Goal: Information Seeking & Learning: Learn about a topic

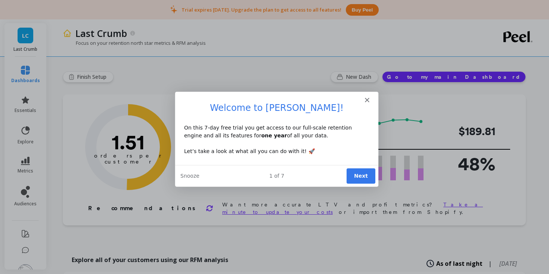
click at [366, 177] on button "Next" at bounding box center [360, 175] width 29 height 15
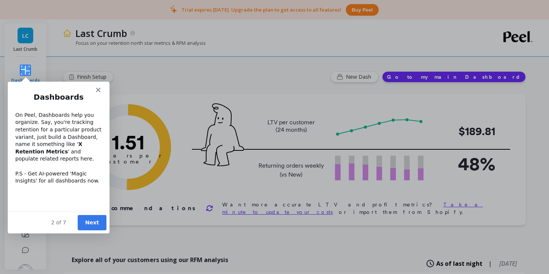
click at [96, 91] on icon "Close" at bounding box center [98, 89] width 4 height 4
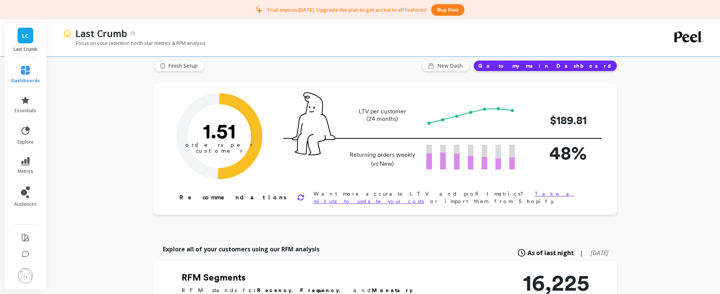
scroll to position [15, 0]
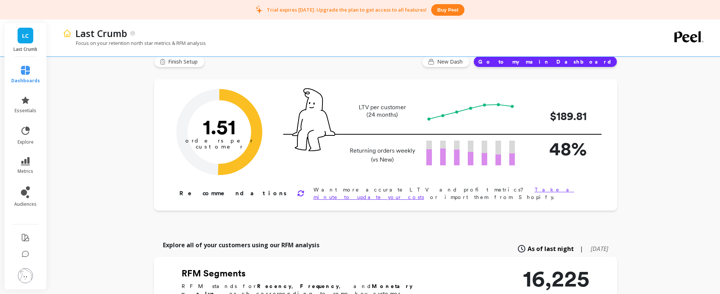
click at [243, 184] on div "Orders per Customer is a core growth metric. The goal is to reach 3 orders per …" at bounding box center [384, 145] width 417 height 112
click at [297, 189] on icon at bounding box center [300, 192] width 7 height 7
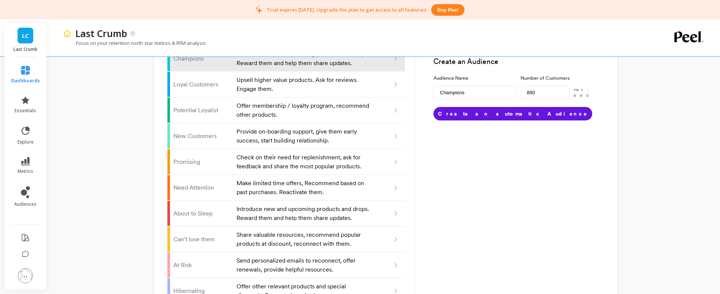
scroll to position [0, 0]
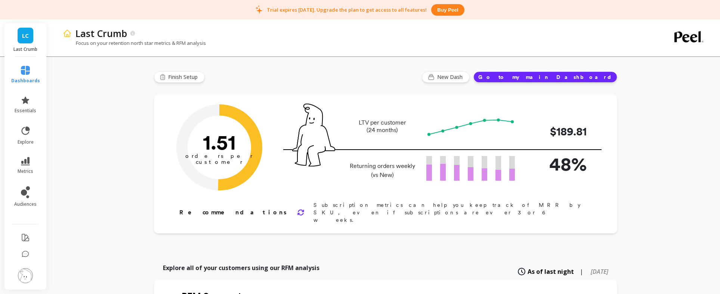
click at [549, 78] on button "Go to my main Dashboard" at bounding box center [545, 76] width 144 height 11
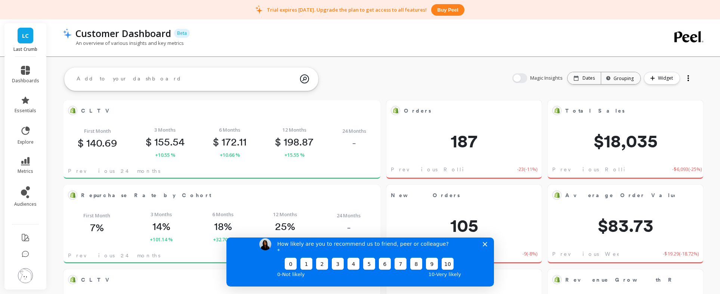
click at [482, 246] on icon "Close survey" at bounding box center [484, 243] width 4 height 4
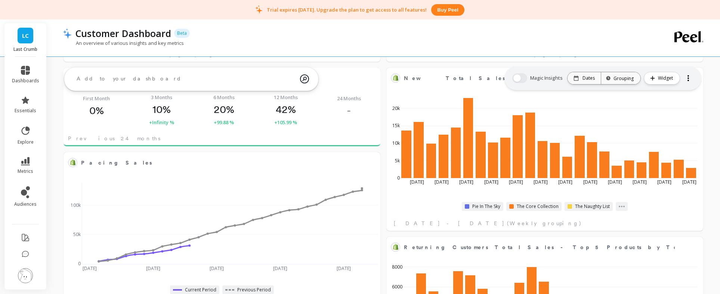
scroll to position [448, 0]
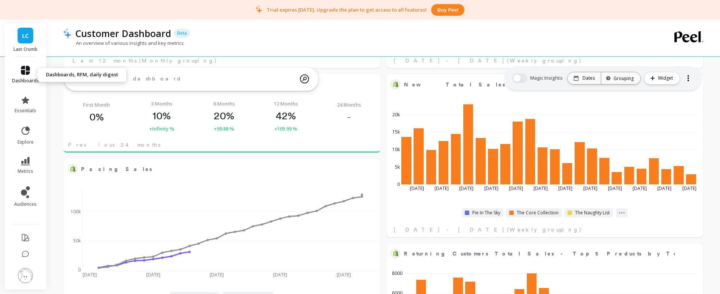
click at [18, 70] on link "dashboards" at bounding box center [25, 75] width 27 height 18
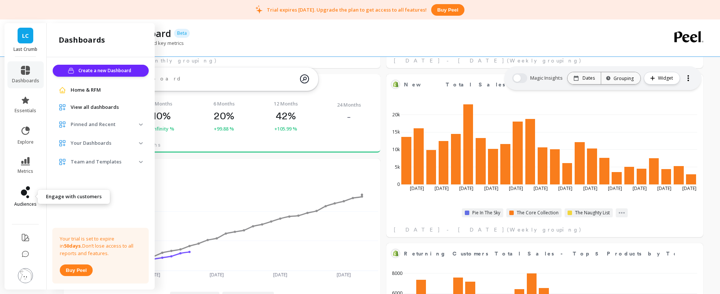
click at [21, 190] on icon at bounding box center [25, 192] width 9 height 12
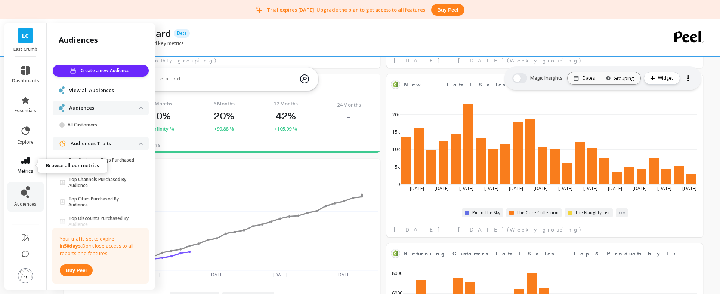
click at [27, 164] on icon at bounding box center [25, 161] width 9 height 8
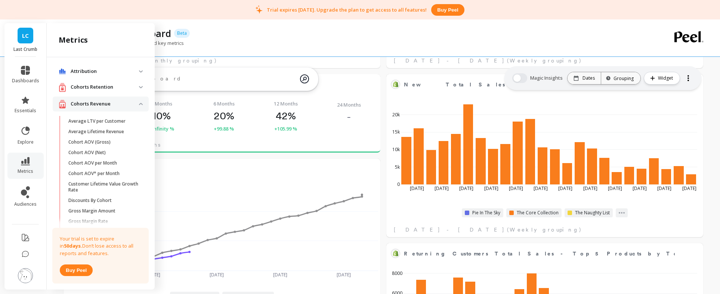
click at [31, 146] on li "explore" at bounding box center [25, 135] width 36 height 28
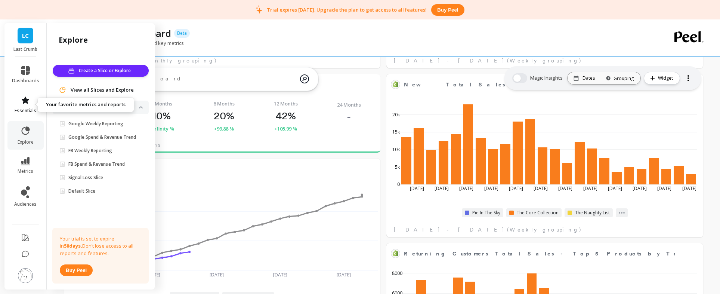
click at [29, 102] on icon at bounding box center [25, 100] width 9 height 9
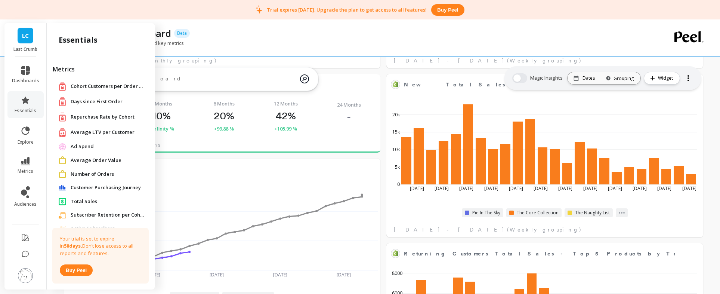
click at [89, 149] on span "Ad Spend" at bounding box center [82, 146] width 23 height 7
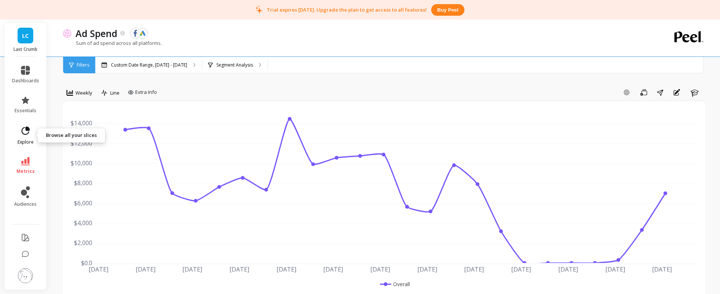
click at [25, 141] on span "explore" at bounding box center [26, 142] width 16 height 6
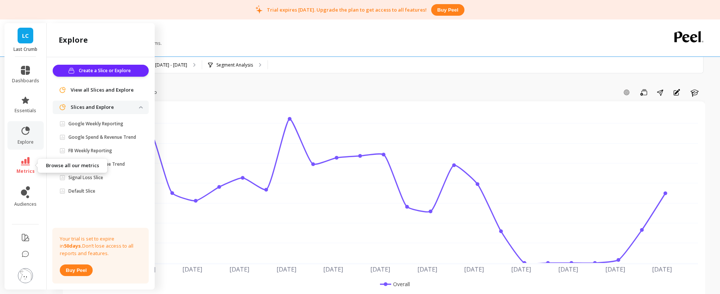
click at [24, 166] on link "metrics" at bounding box center [25, 165] width 27 height 17
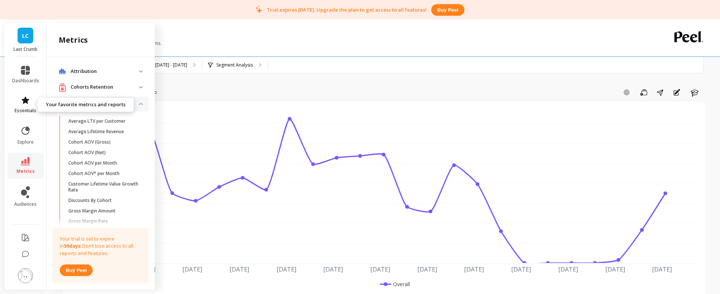
click at [25, 108] on span "essentials" at bounding box center [26, 111] width 22 height 6
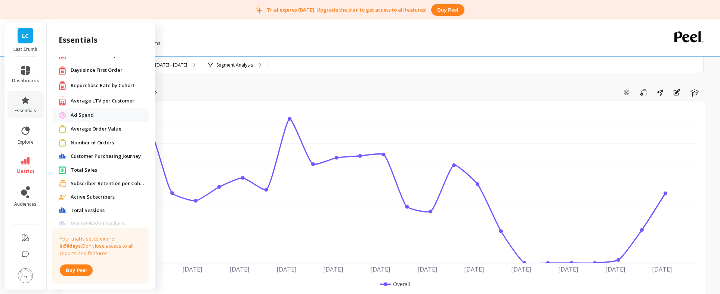
scroll to position [37, 0]
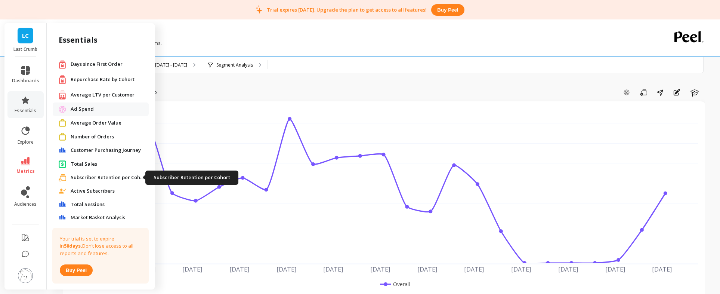
click at [95, 178] on span "Subscriber Retention per Cohort" at bounding box center [108, 177] width 75 height 7
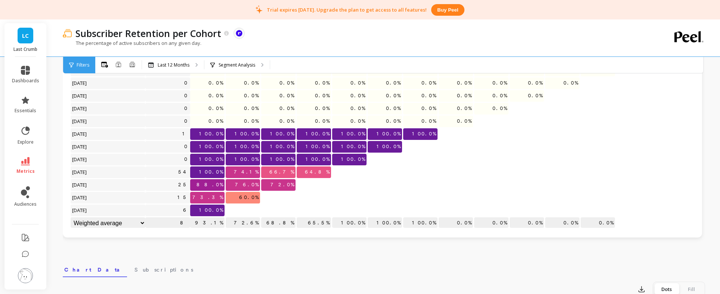
scroll to position [68, 0]
click at [26, 193] on icon at bounding box center [24, 192] width 6 height 6
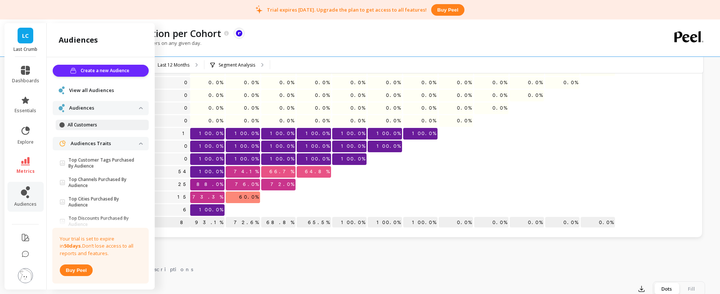
click at [83, 119] on link "All Customers" at bounding box center [102, 124] width 93 height 10
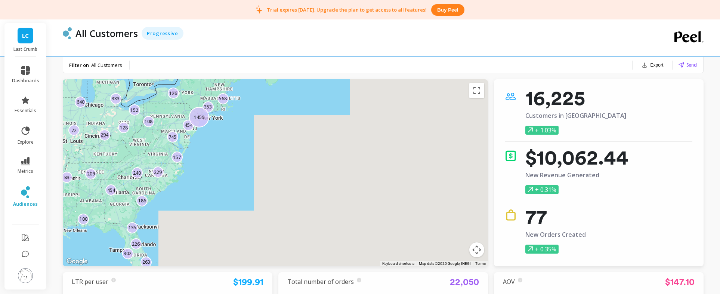
click at [267, 158] on div "100 640 263 229 186 152 568 353 226 157 454 72 745 454 126 1459 128 135 294 302…" at bounding box center [275, 172] width 425 height 187
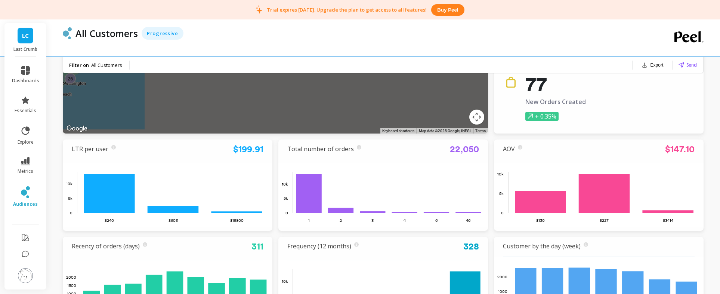
scroll to position [133, 0]
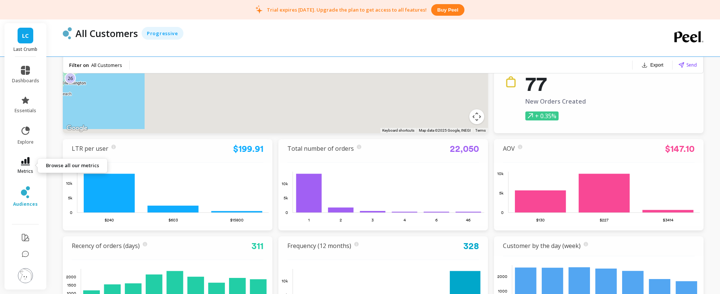
click at [31, 159] on link "metrics" at bounding box center [25, 165] width 27 height 17
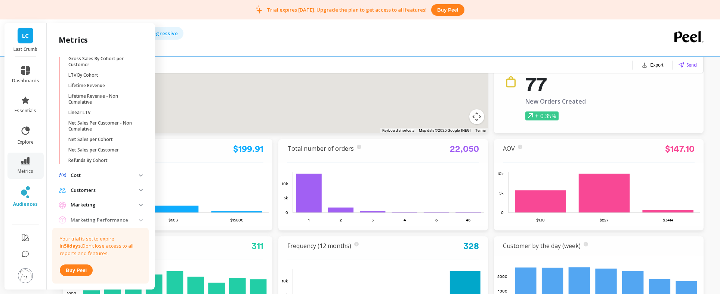
scroll to position [201, 0]
click at [84, 169] on span "Cost" at bounding box center [101, 173] width 96 height 13
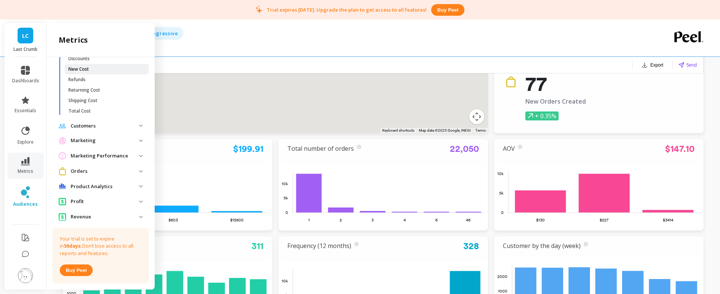
scroll to position [333, 0]
click at [92, 140] on p "Marketing" at bounding box center [105, 139] width 68 height 7
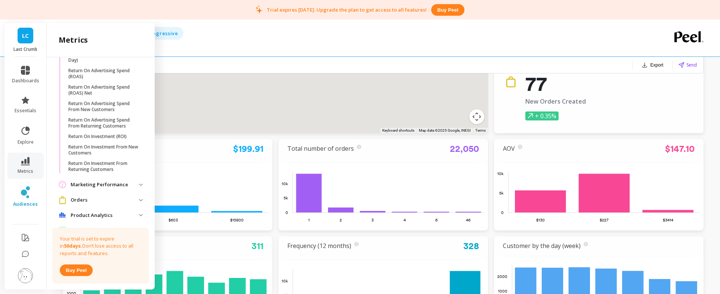
scroll to position [521, 0]
click at [111, 184] on p "Marketing Performance" at bounding box center [105, 183] width 68 height 7
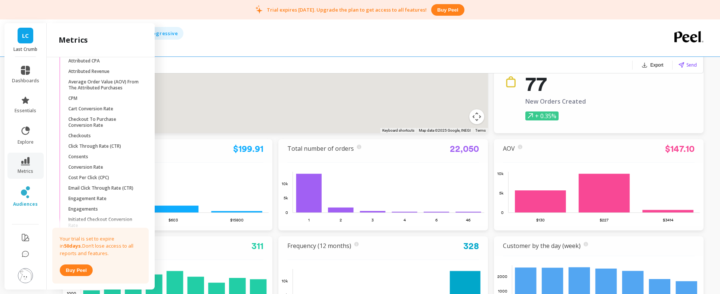
scroll to position [714, 0]
click at [106, 184] on p "Email Click Through Rate (CTR)" at bounding box center [100, 186] width 65 height 6
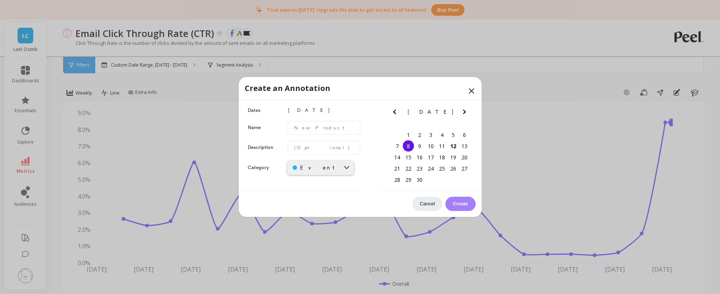
click at [470, 89] on icon at bounding box center [471, 90] width 9 height 9
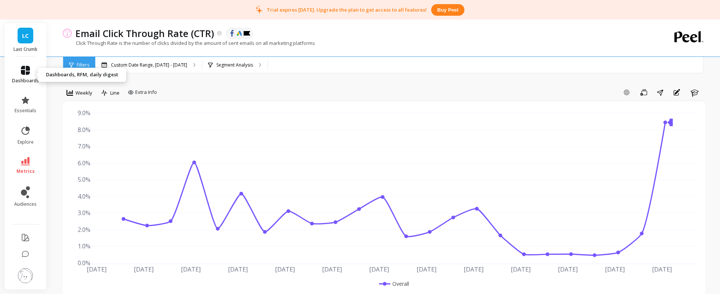
click at [17, 78] on span "dashboards" at bounding box center [25, 81] width 27 height 6
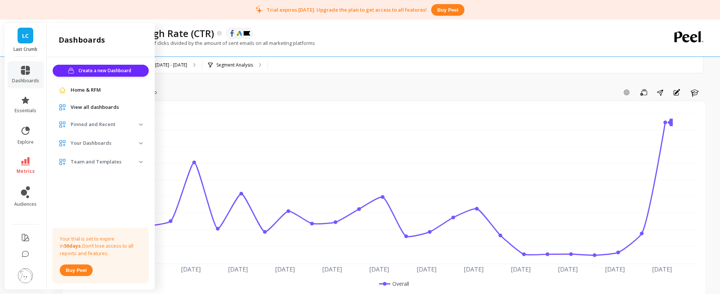
click at [24, 63] on li "dashboards" at bounding box center [25, 74] width 36 height 27
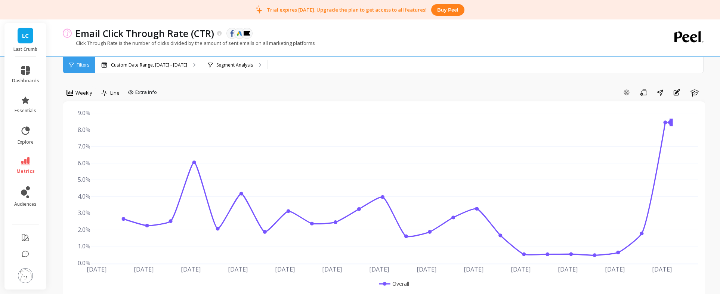
click at [24, 63] on li "dashboards" at bounding box center [25, 74] width 36 height 27
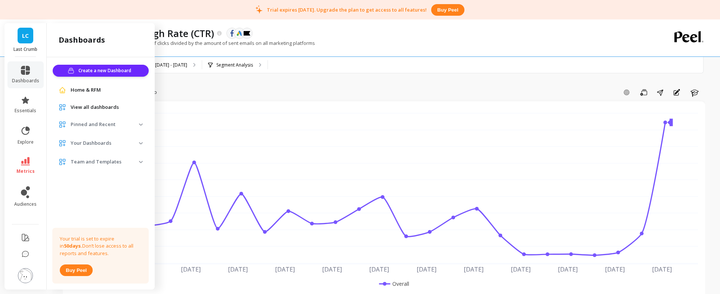
click at [24, 63] on li "dashboards" at bounding box center [25, 74] width 36 height 27
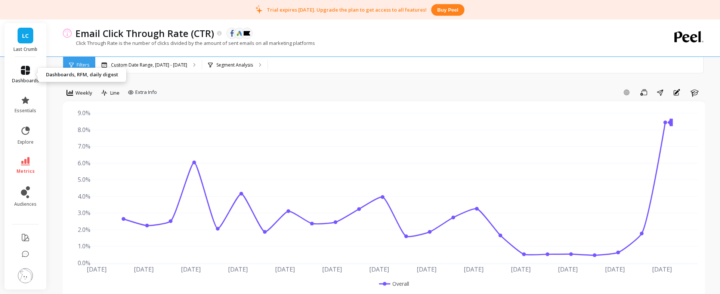
click at [26, 70] on icon at bounding box center [25, 70] width 9 height 9
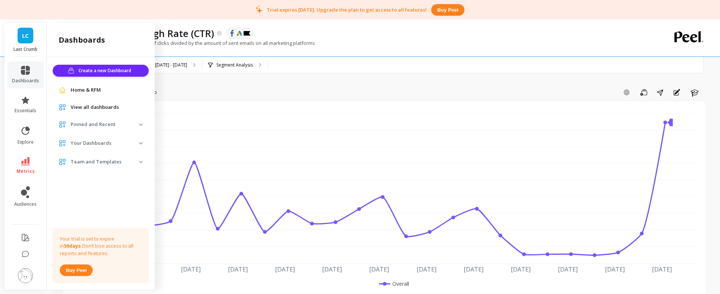
click at [108, 87] on link "Home & RFM" at bounding box center [107, 89] width 72 height 7
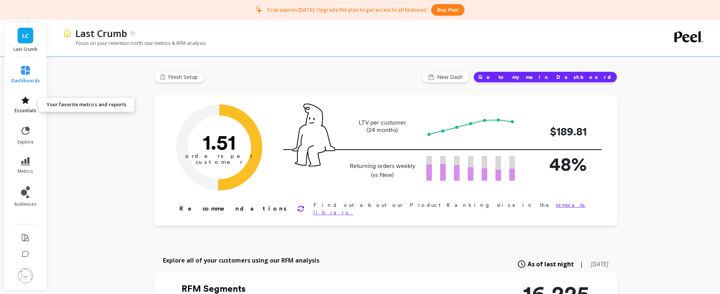
click at [26, 108] on span "essentials" at bounding box center [26, 111] width 22 height 6
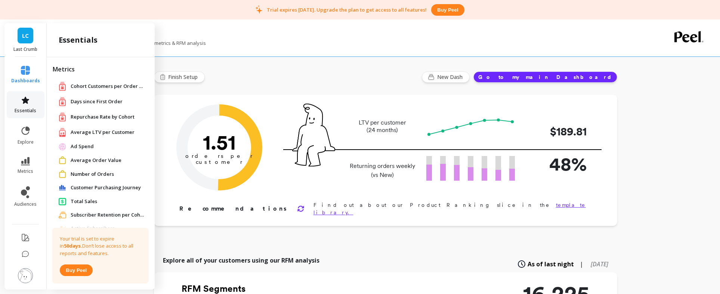
scroll to position [37, 0]
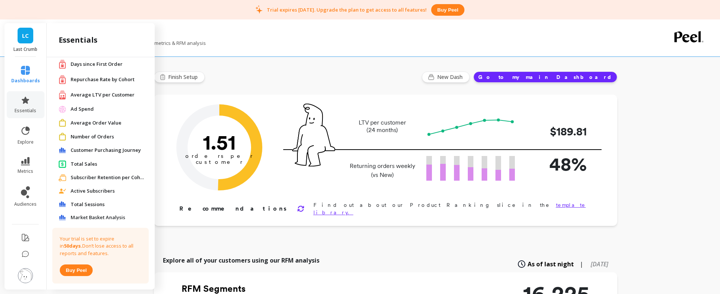
click at [98, 189] on span "Active Subscribers" at bounding box center [93, 190] width 44 height 7
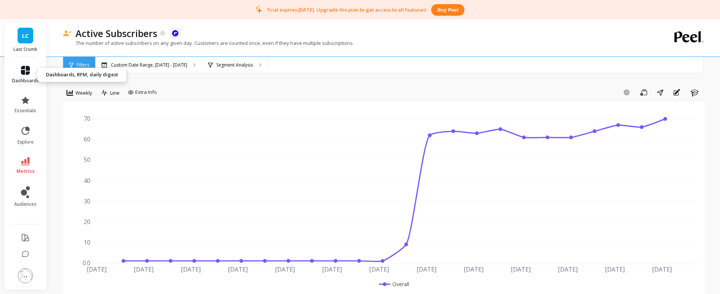
click at [25, 71] on icon at bounding box center [25, 70] width 9 height 9
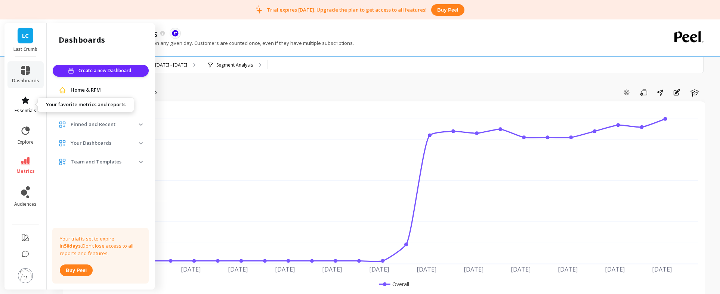
click at [25, 105] on link "essentials" at bounding box center [25, 105] width 27 height 18
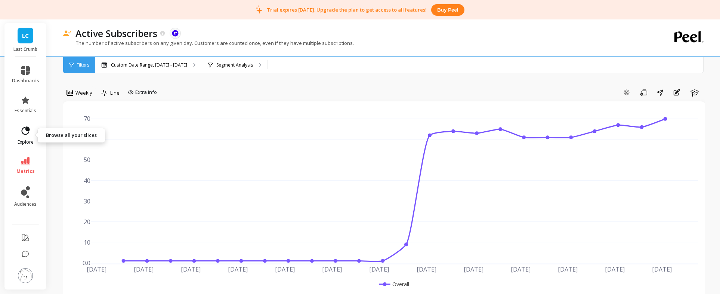
click at [31, 136] on link "explore" at bounding box center [25, 134] width 27 height 19
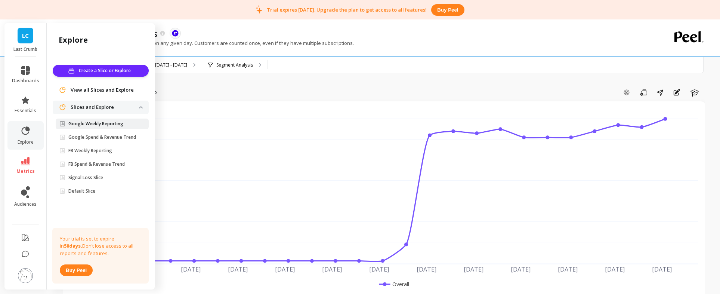
click at [110, 119] on link "Google Weekly Reporting" at bounding box center [102, 123] width 93 height 10
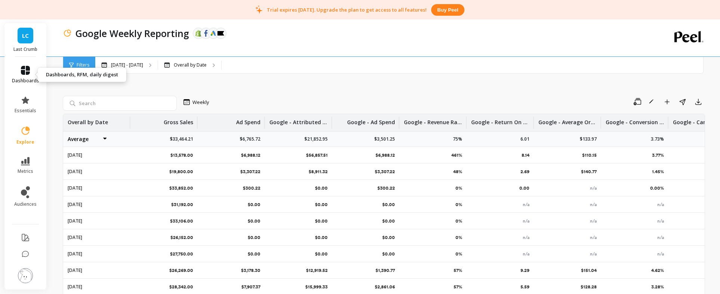
click at [27, 74] on icon at bounding box center [25, 70] width 9 height 9
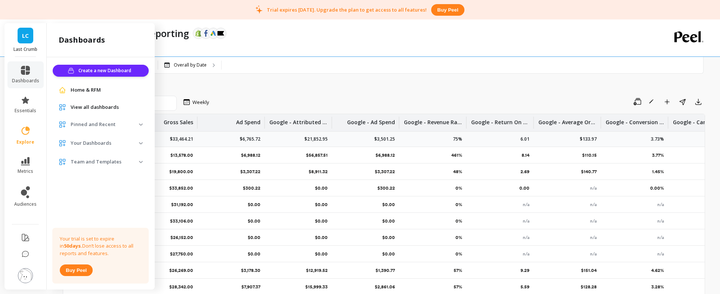
click at [273, 75] on div "Weekly Save Rename Add to Dashboard Share Export Overall by Date Gross Sales Ad…" at bounding box center [384, 198] width 642 height 319
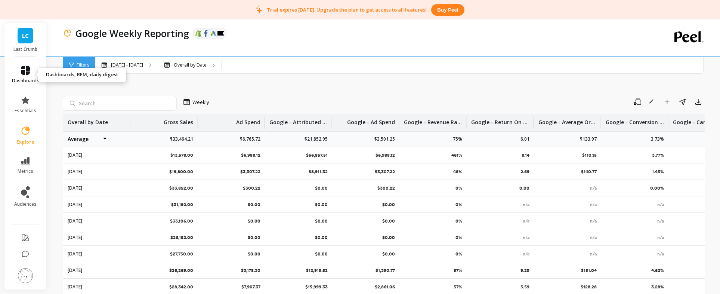
click at [23, 77] on link "dashboards" at bounding box center [25, 75] width 27 height 18
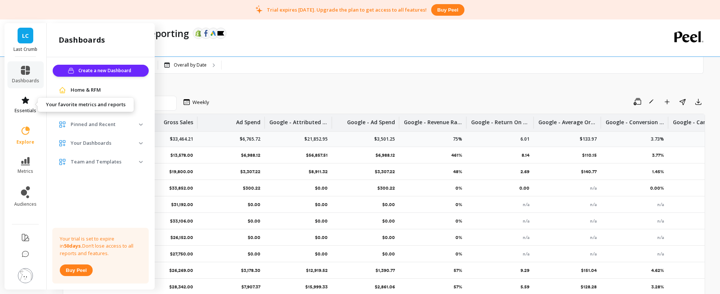
click at [28, 108] on span "essentials" at bounding box center [26, 111] width 22 height 6
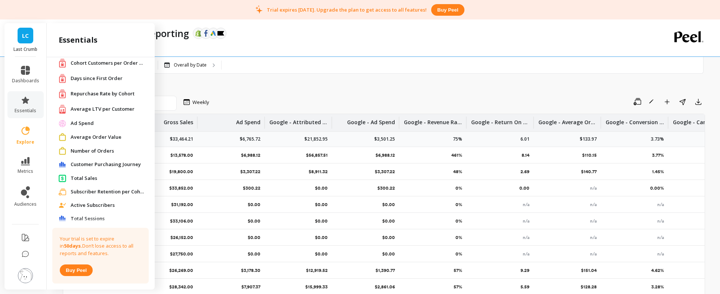
scroll to position [26, 0]
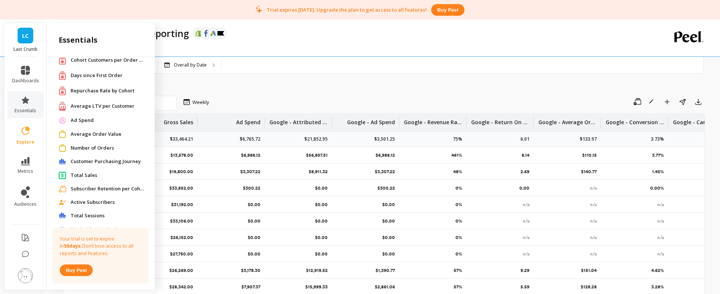
click at [98, 205] on span "Active Subscribers" at bounding box center [93, 201] width 44 height 7
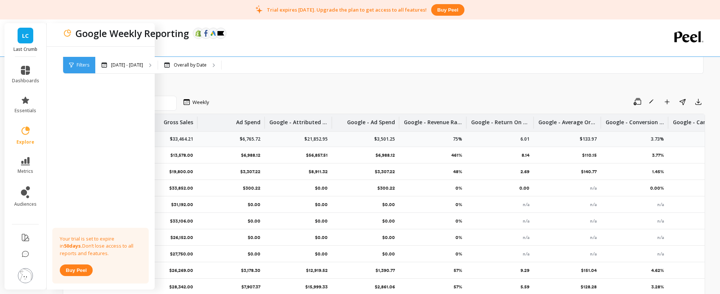
scroll to position [0, 0]
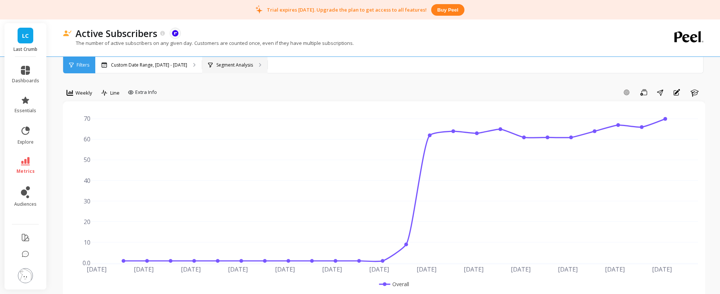
click at [237, 66] on p "Segment Analysis" at bounding box center [234, 65] width 37 height 6
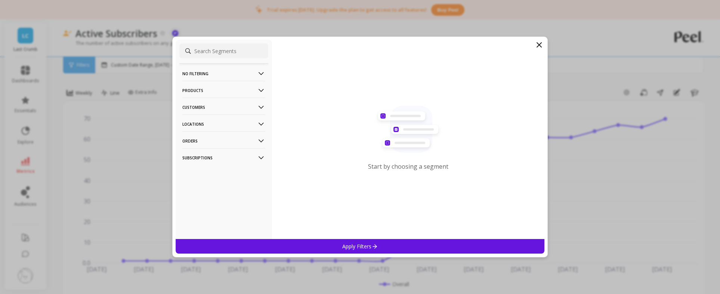
click at [242, 87] on p "Products" at bounding box center [223, 90] width 83 height 19
click at [211, 119] on div "Products" at bounding box center [223, 118] width 89 height 12
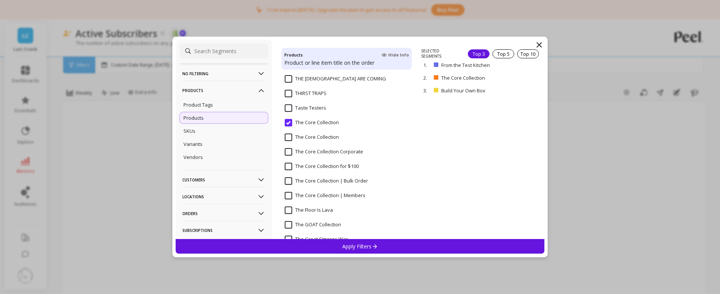
scroll to position [1444, 0]
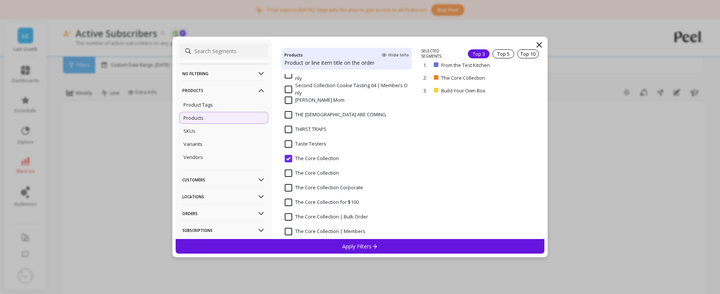
click at [291, 143] on input "Taste Testers" at bounding box center [305, 143] width 41 height 7
click at [289, 159] on input "The Core Collection" at bounding box center [312, 158] width 54 height 7
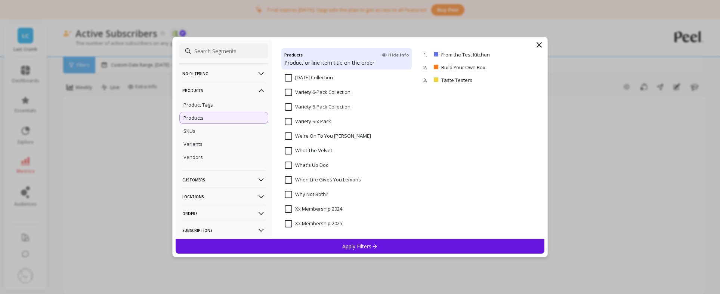
scroll to position [6, 0]
click at [458, 83] on p "Taste Testers" at bounding box center [473, 80] width 65 height 7
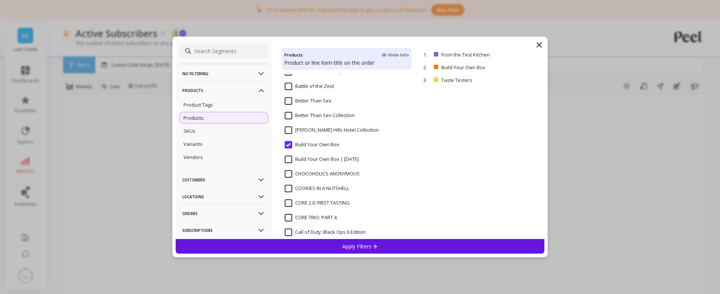
scroll to position [235, 0]
click at [311, 144] on input "Build Your Own Box" at bounding box center [312, 143] width 55 height 7
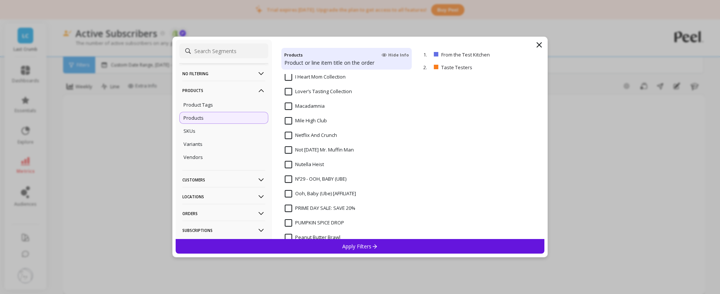
scroll to position [1040, 0]
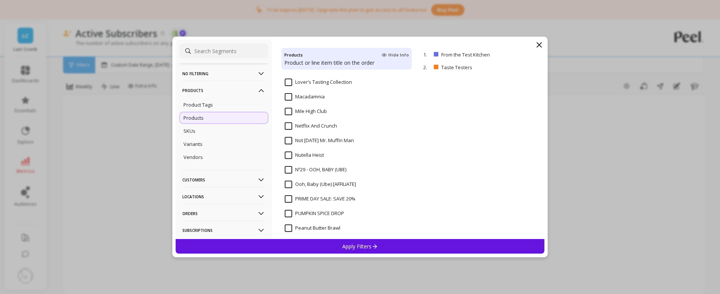
click at [379, 245] on div "Apply Filters" at bounding box center [360, 246] width 369 height 15
